Goal: Information Seeking & Learning: Learn about a topic

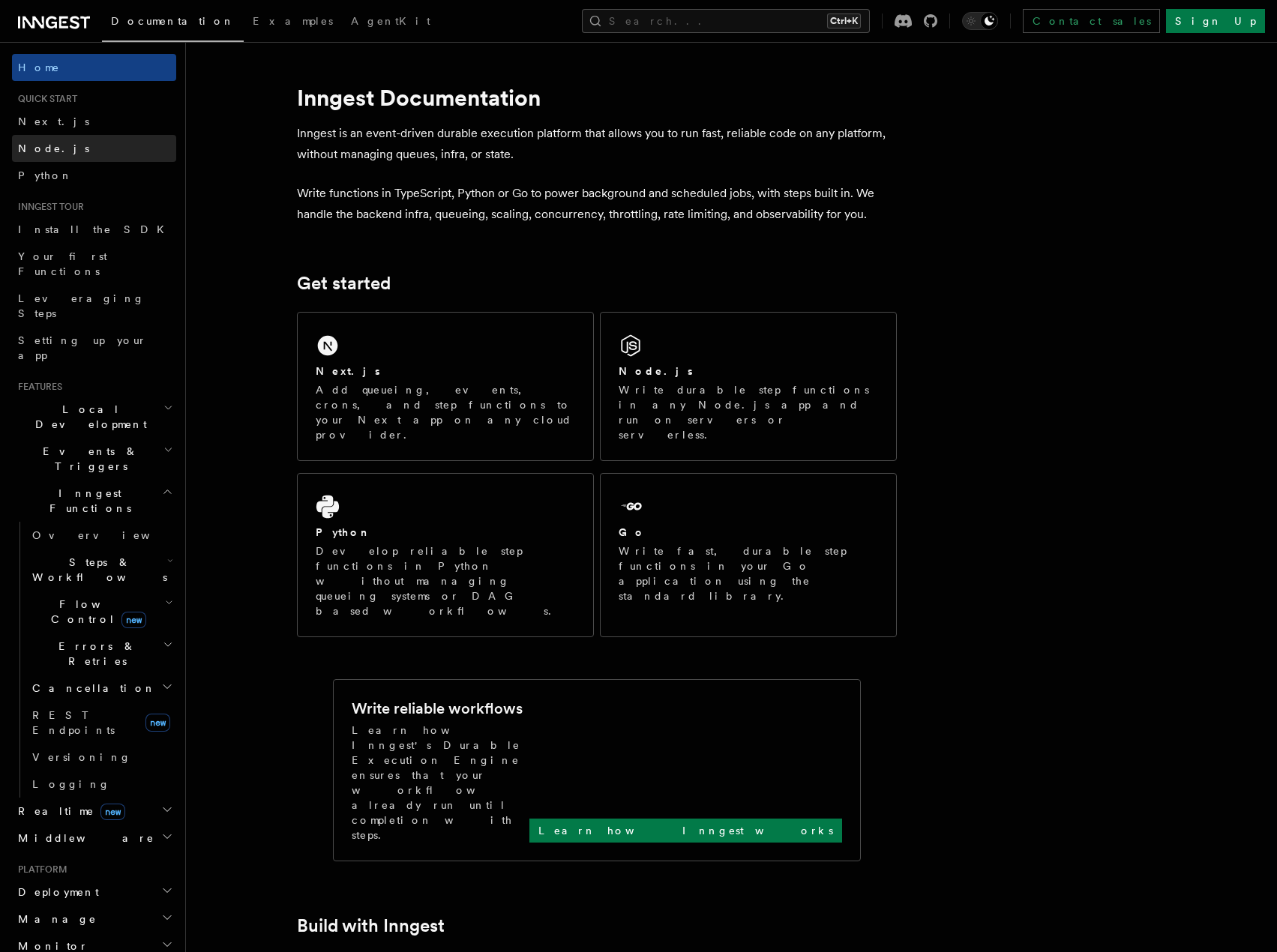
click at [63, 147] on link "Node.js" at bounding box center [94, 148] width 164 height 27
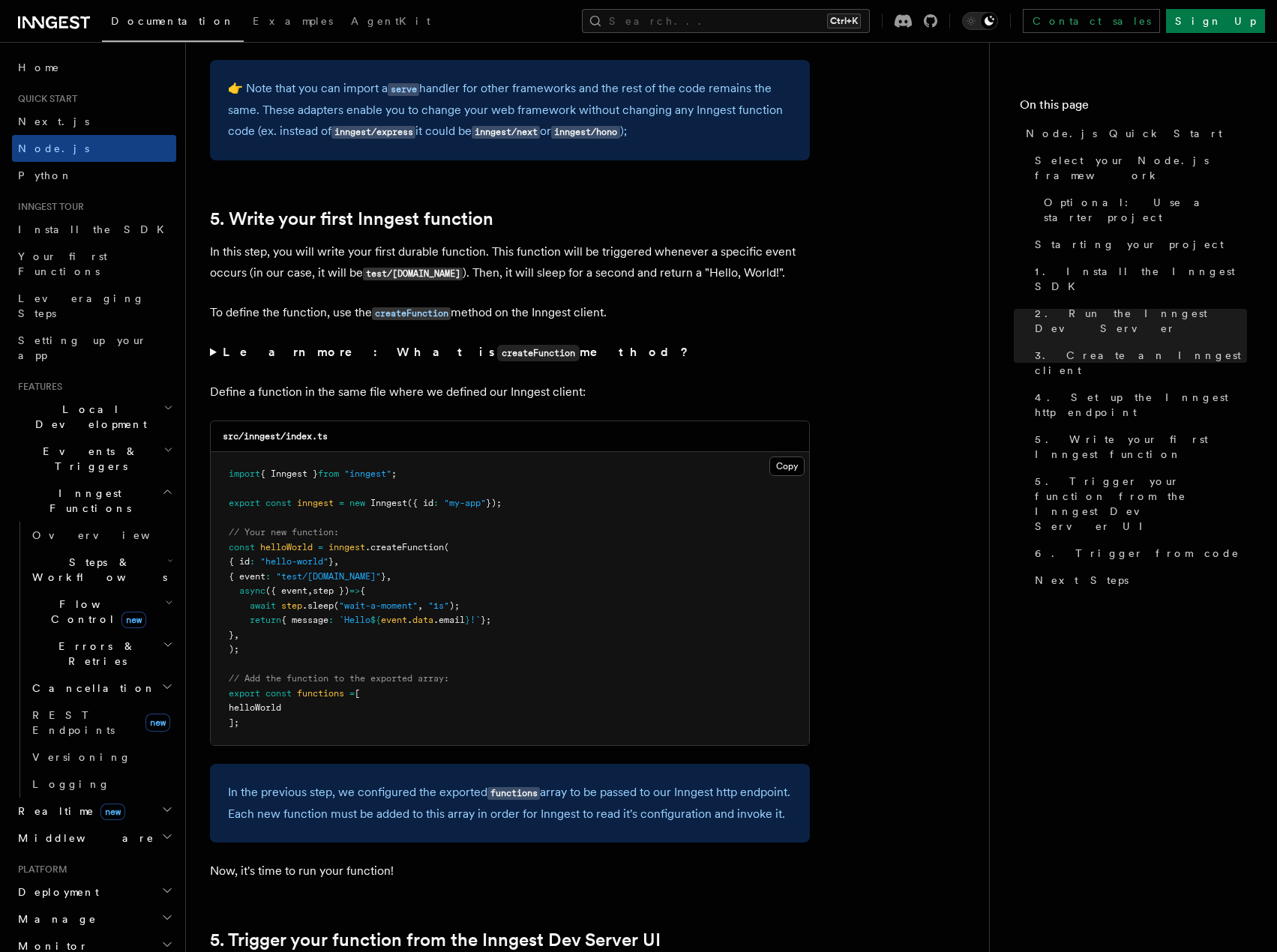
scroll to position [2700, 0]
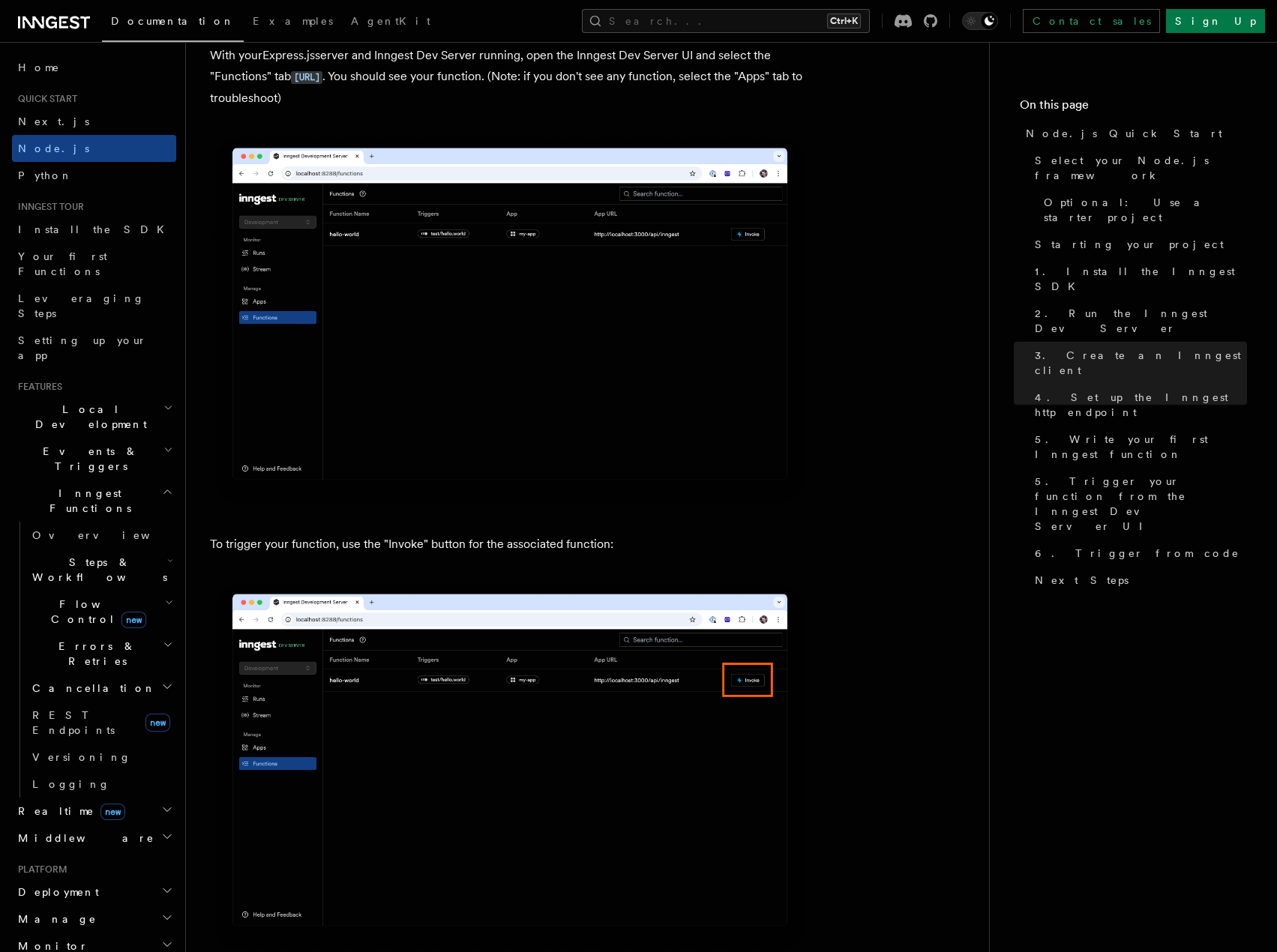
scroll to position [3675, 0]
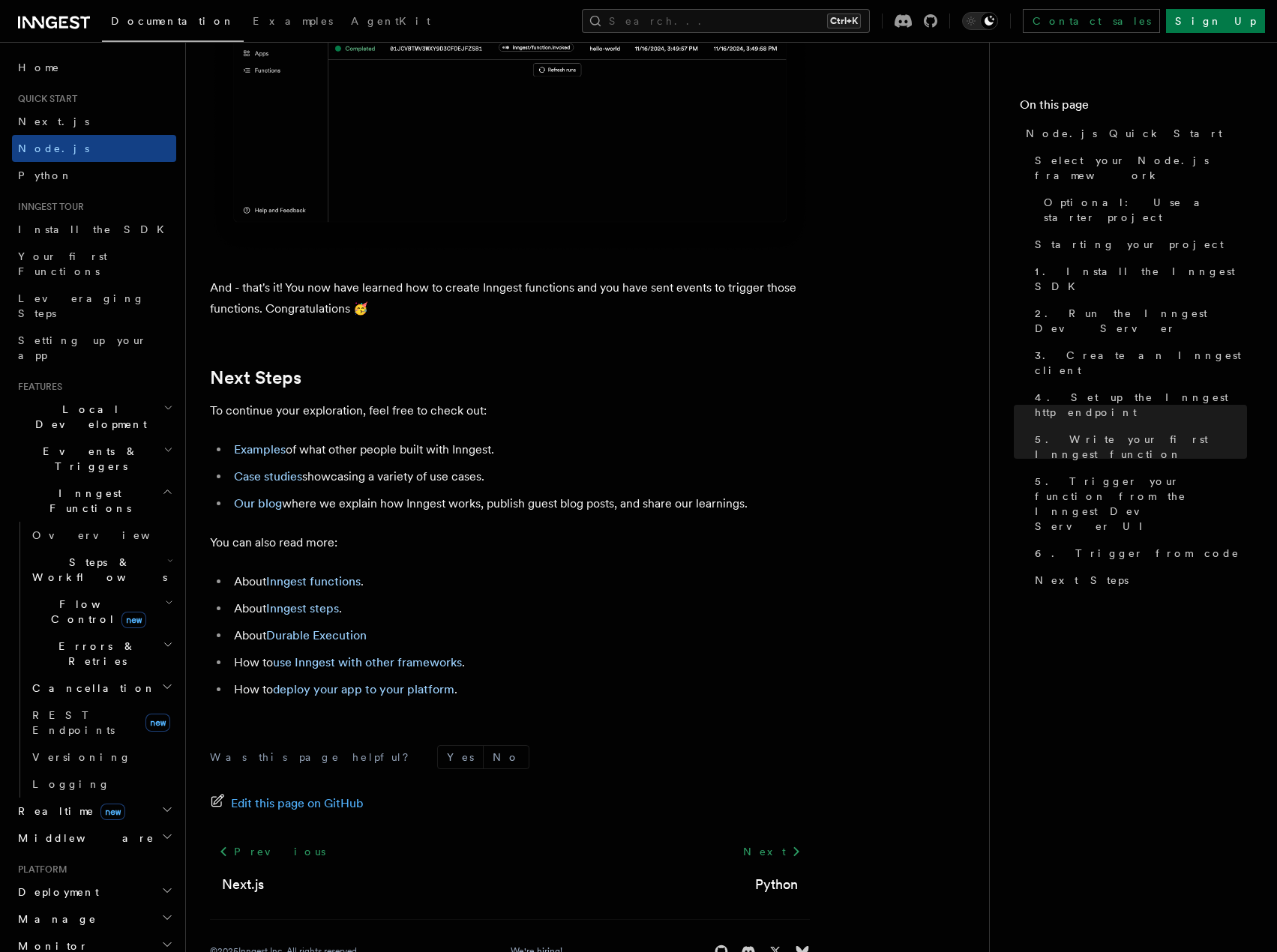
scroll to position [9075, 0]
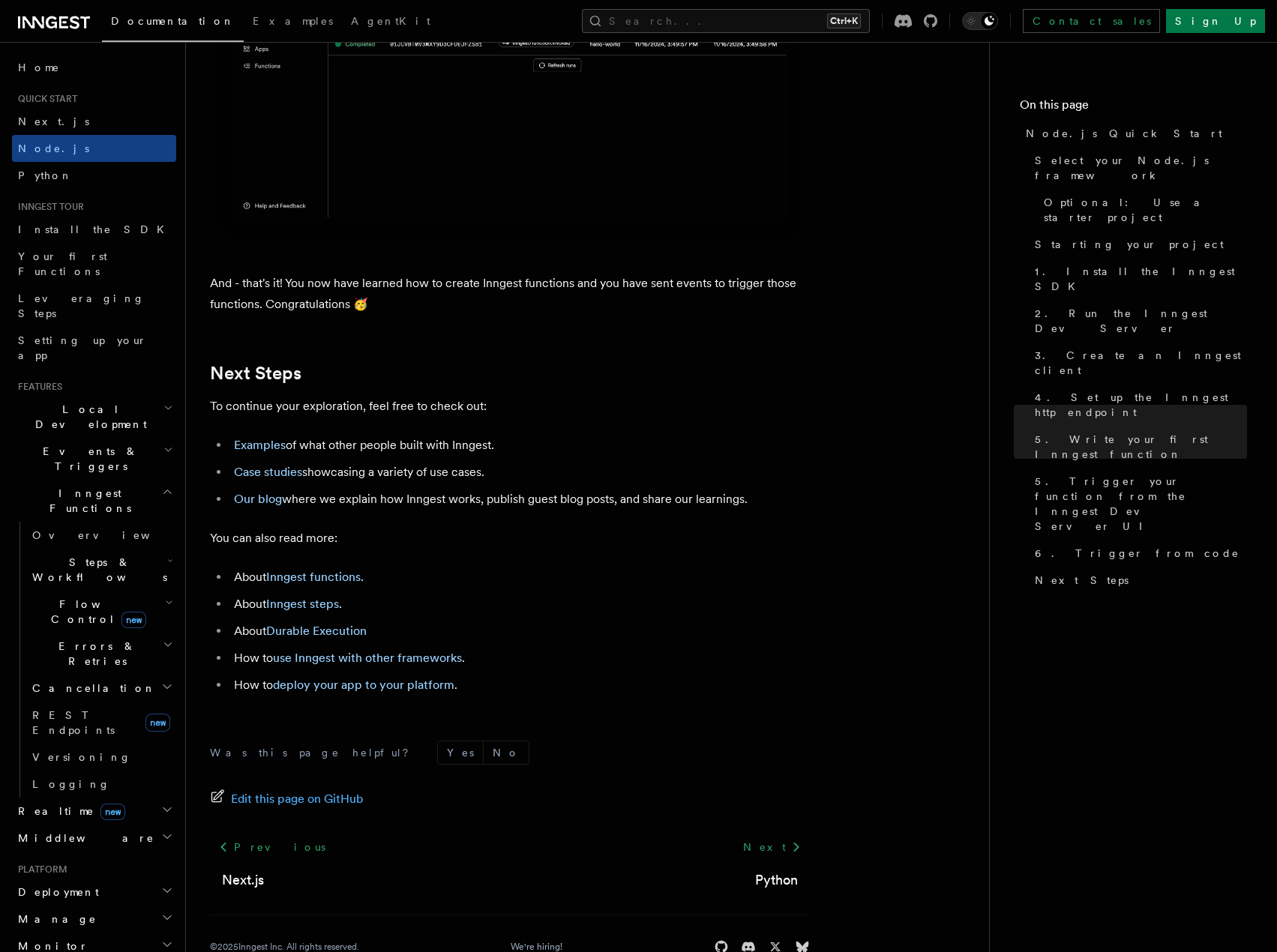
drag, startPoint x: 880, startPoint y: 635, endPoint x: 860, endPoint y: 647, distance: 23.3
drag, startPoint x: 1053, startPoint y: 579, endPoint x: 1027, endPoint y: 585, distance: 26.7
click at [1053, 579] on nav "On this page Node.js Quick Start Select your Node.js framework Optional: Use a …" at bounding box center [1133, 497] width 288 height 911
click at [284, 479] on link "Case studies" at bounding box center [268, 472] width 69 height 14
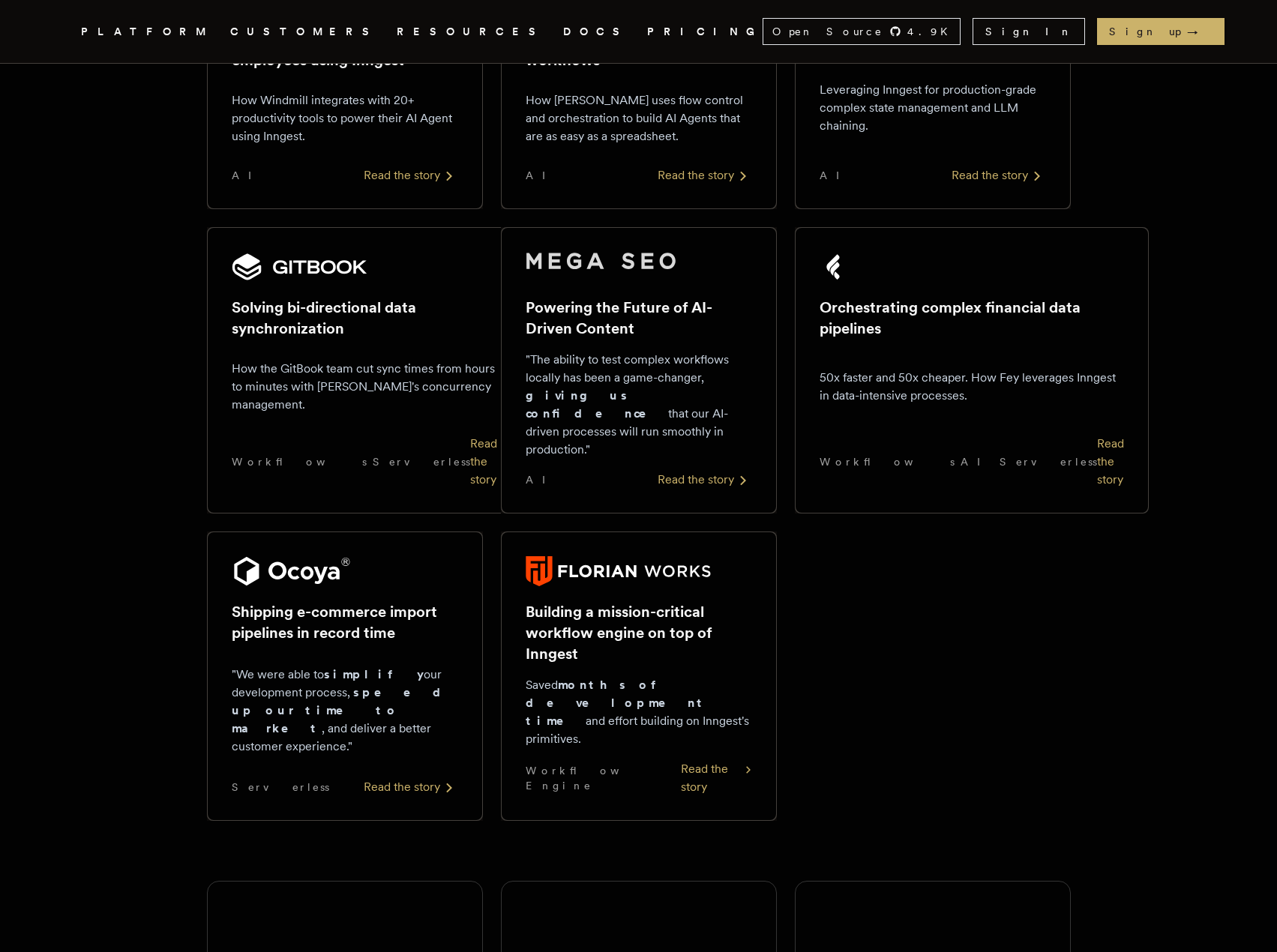
scroll to position [1050, 0]
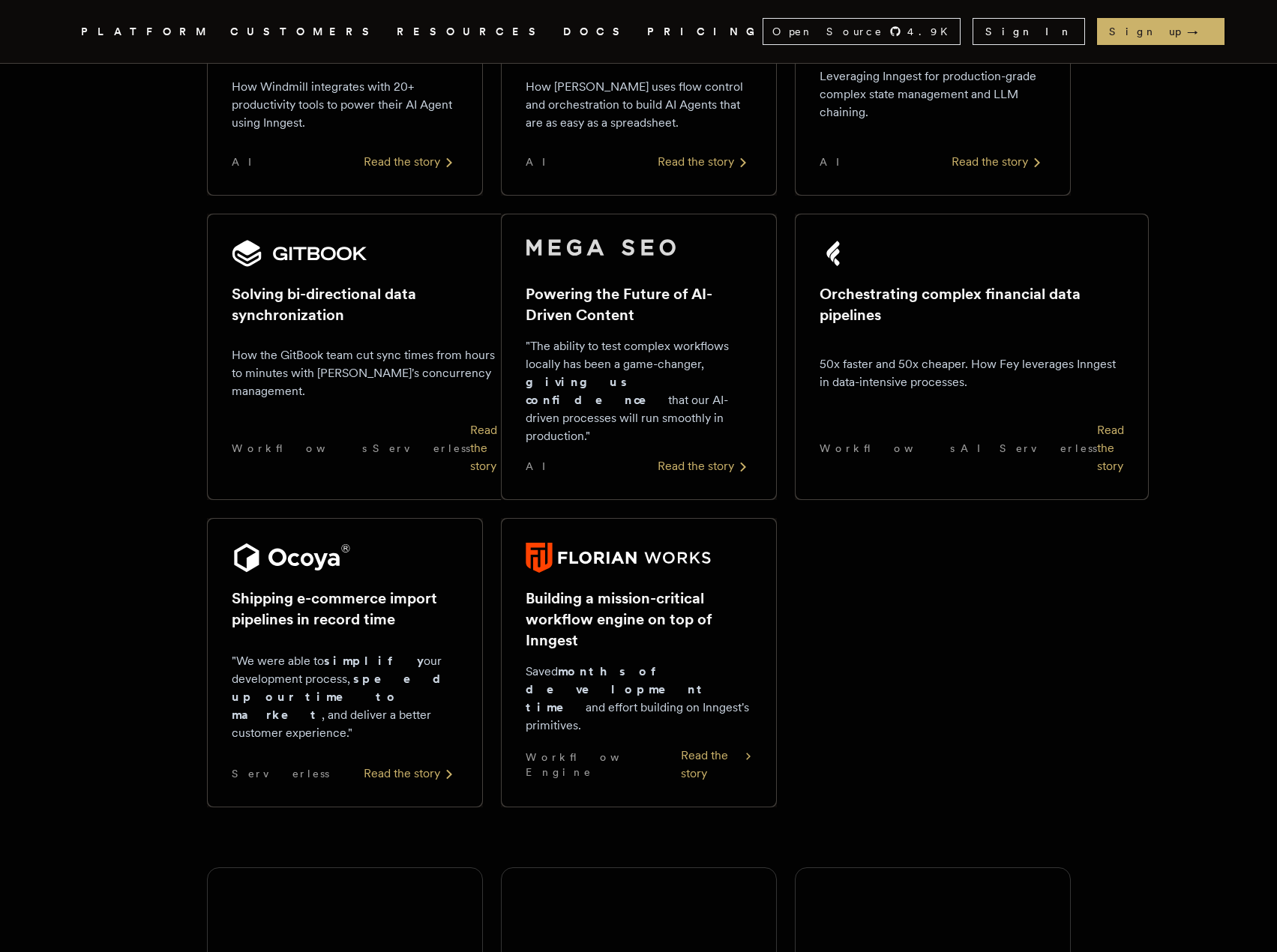
click at [579, 611] on h2 "Building a mission-critical workflow engine on top of Inngest" at bounding box center [638, 619] width 226 height 63
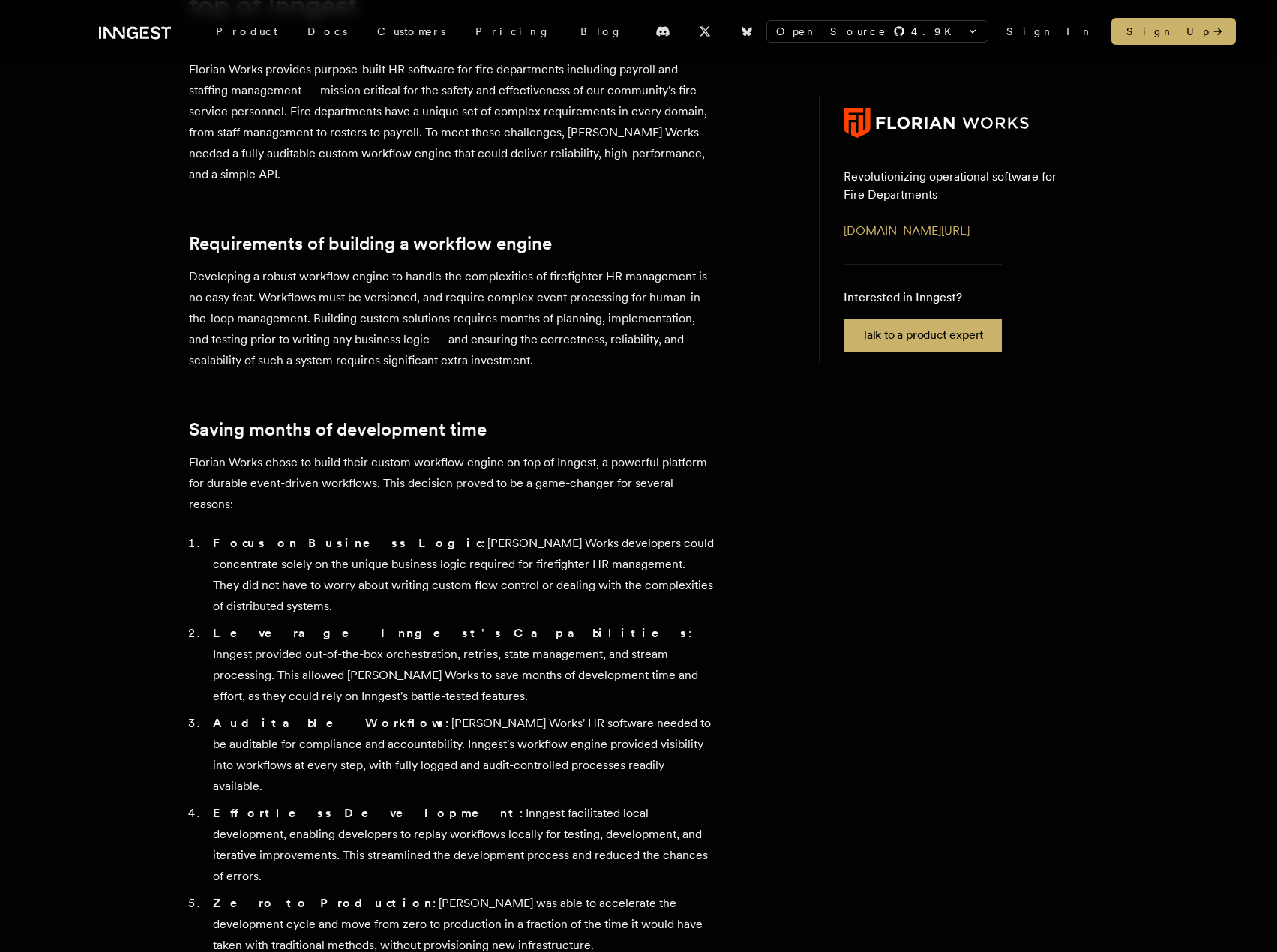
scroll to position [300, 0]
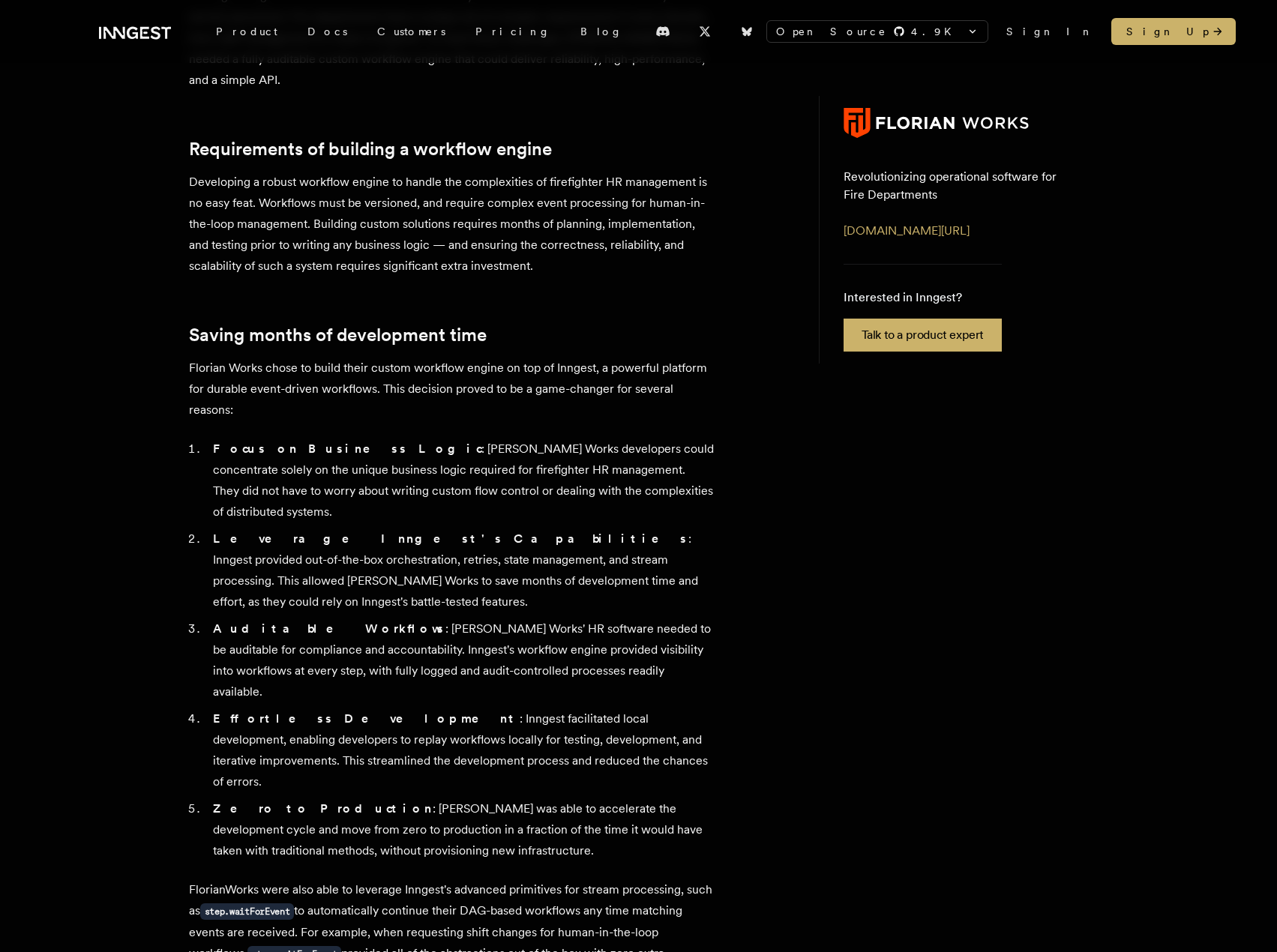
click at [1056, 525] on div "Customer story - [PERSON_NAME] Works Building a mission-critical workflow engin…" at bounding box center [639, 488] width 900 height 1316
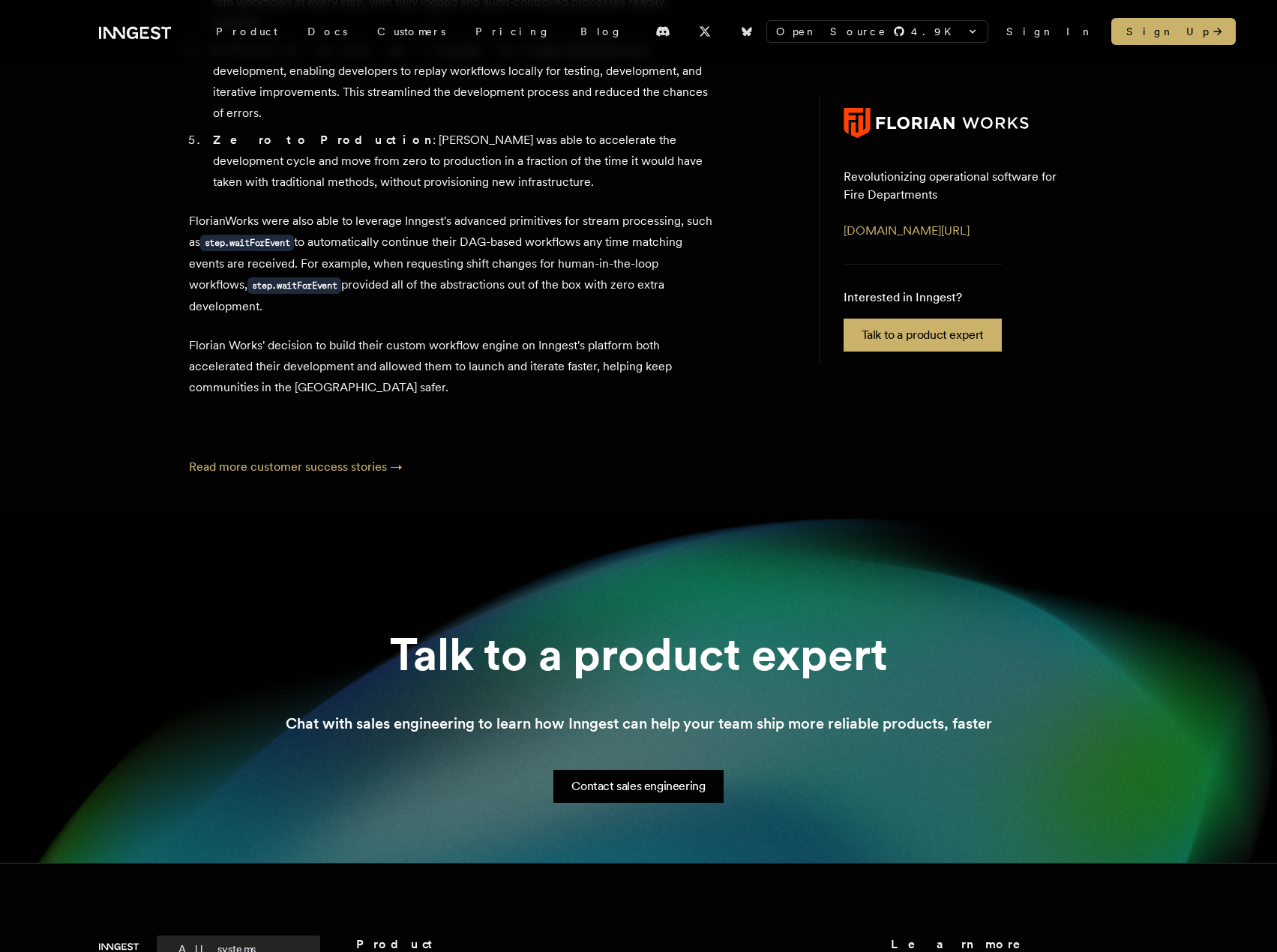
scroll to position [975, 0]
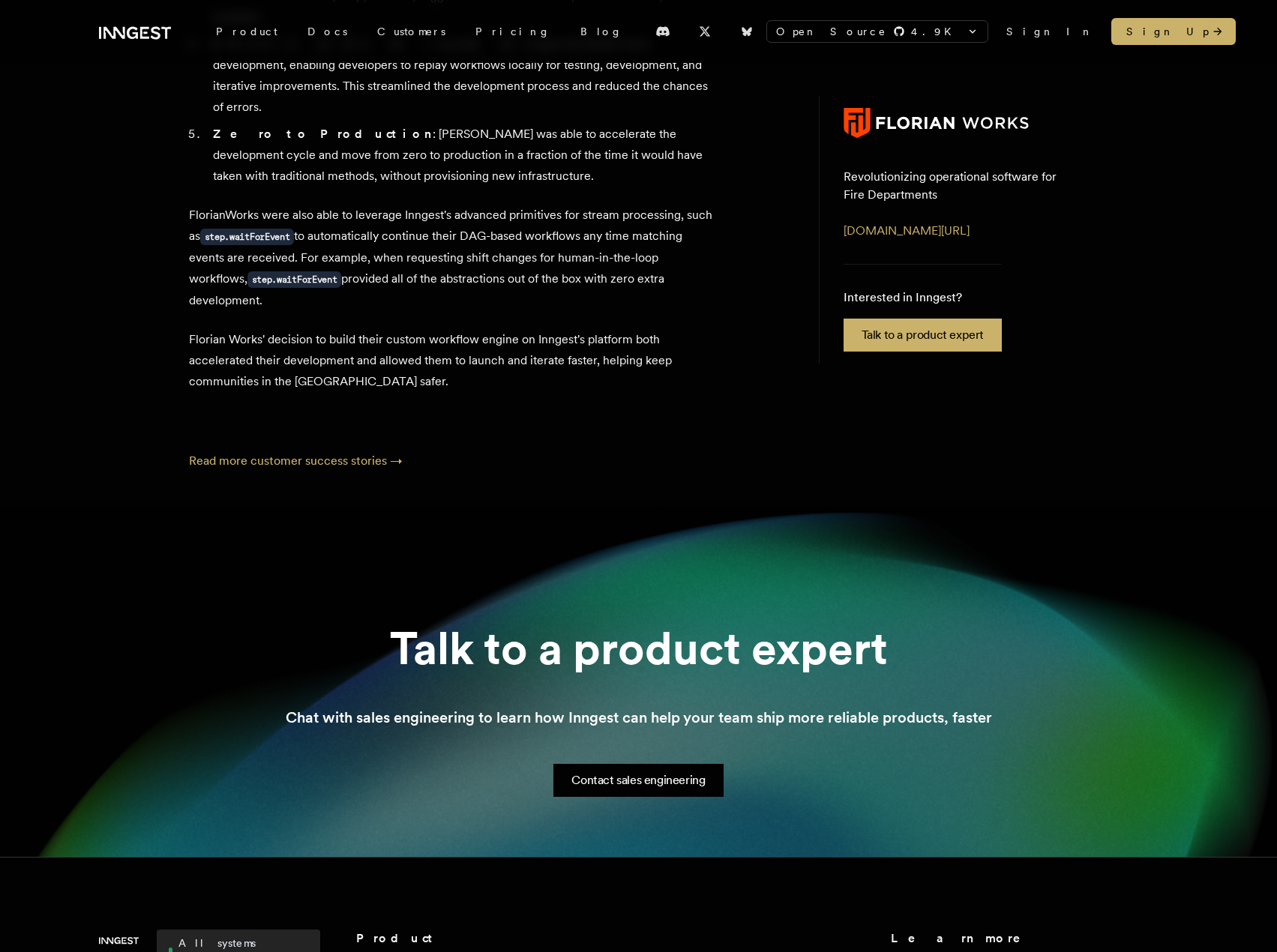
click at [1123, 598] on section "Talk to a product expert Chat with sales engineering to learn how Inngest can h…" at bounding box center [638, 681] width 1277 height 351
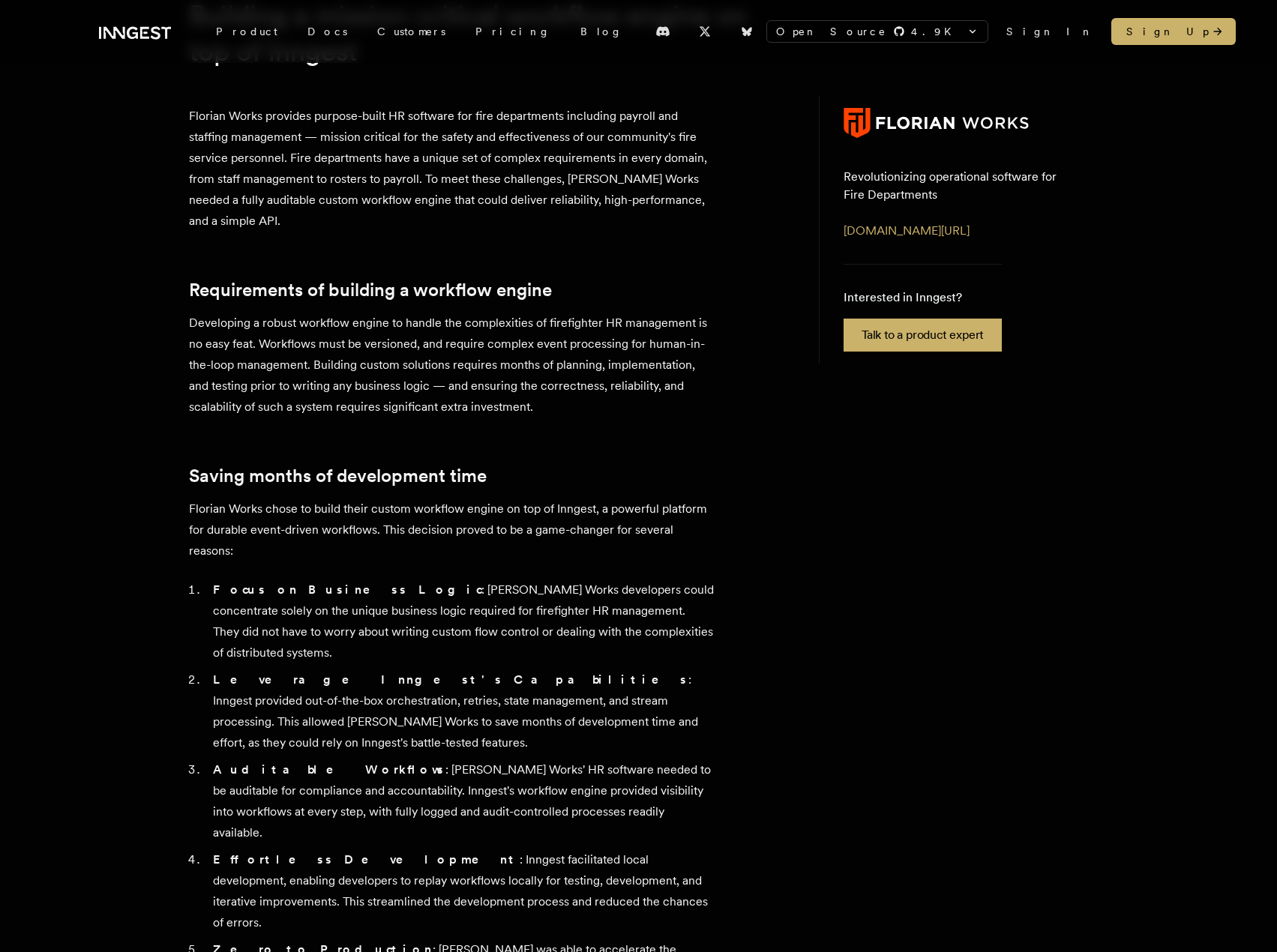
scroll to position [0, 0]
